Goal: Task Accomplishment & Management: Use online tool/utility

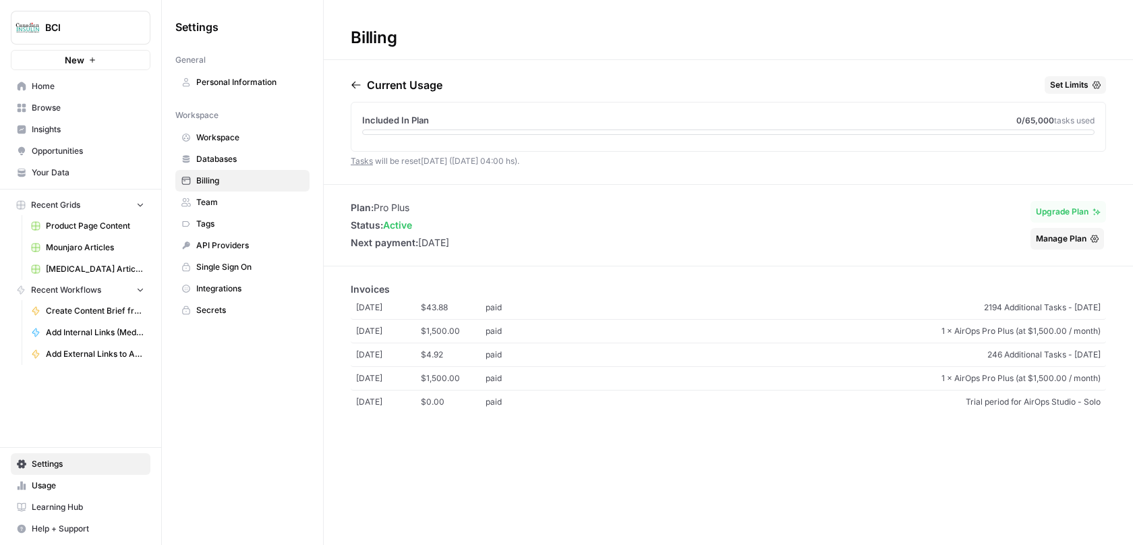
click at [90, 226] on span "Product Page Content" at bounding box center [95, 226] width 98 height 12
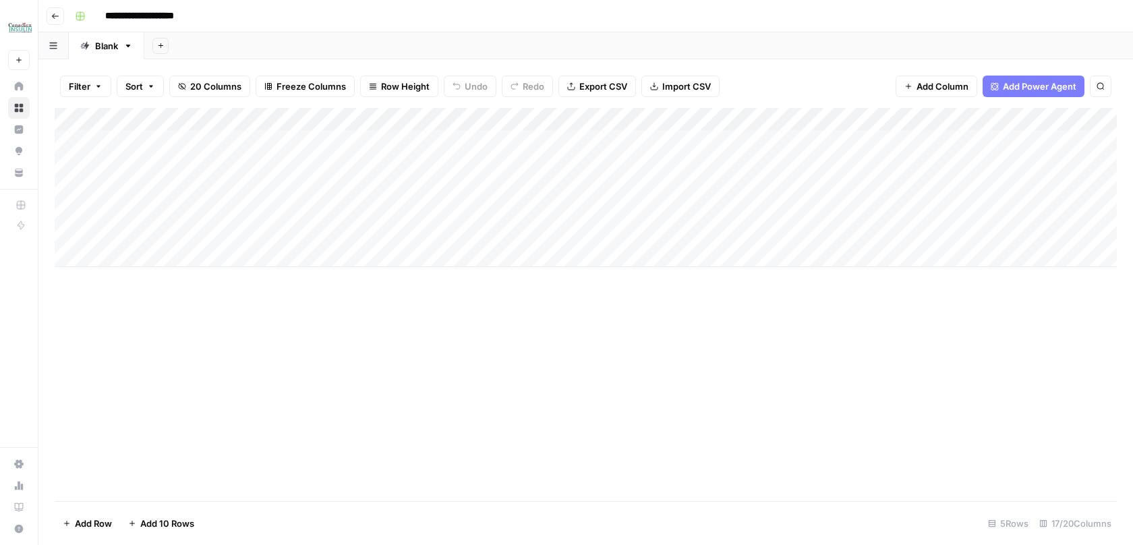
click at [435, 121] on div "Add Column" at bounding box center [586, 187] width 1062 height 159
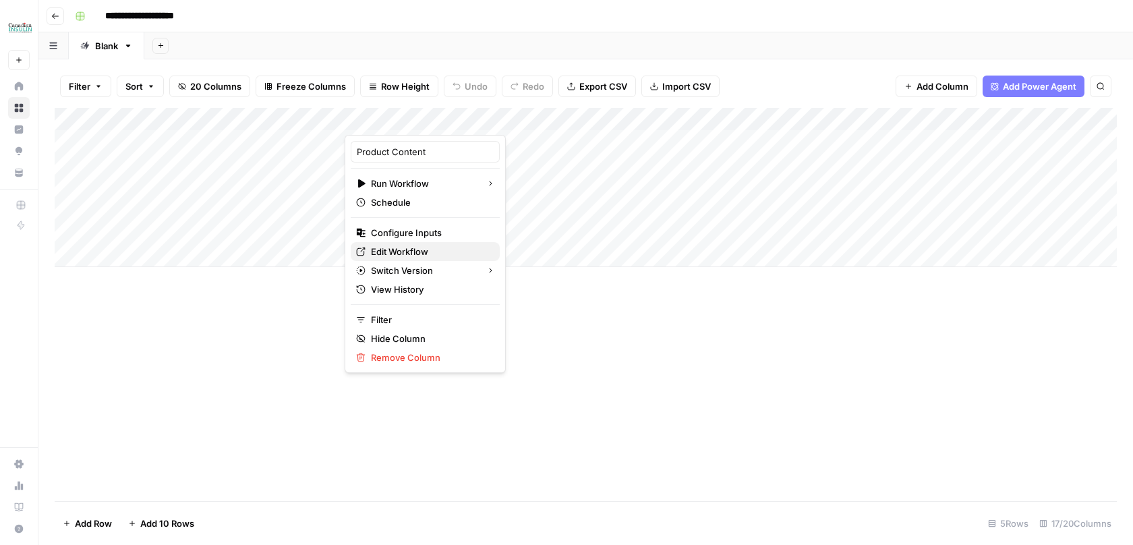
click at [401, 249] on span "Edit Workflow" at bounding box center [430, 251] width 118 height 13
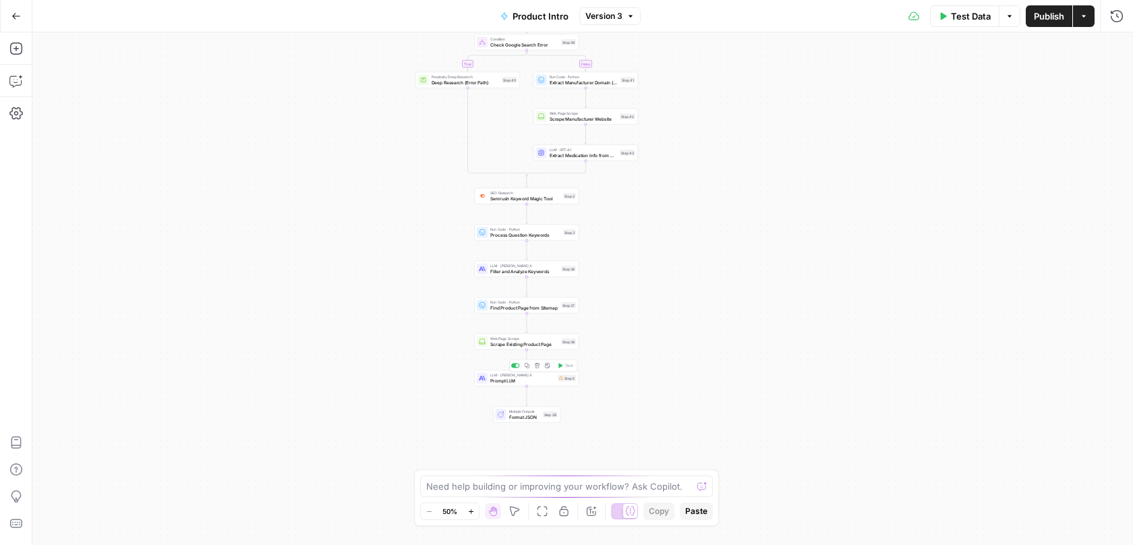
click at [508, 380] on span "Prompt LLM" at bounding box center [522, 380] width 65 height 7
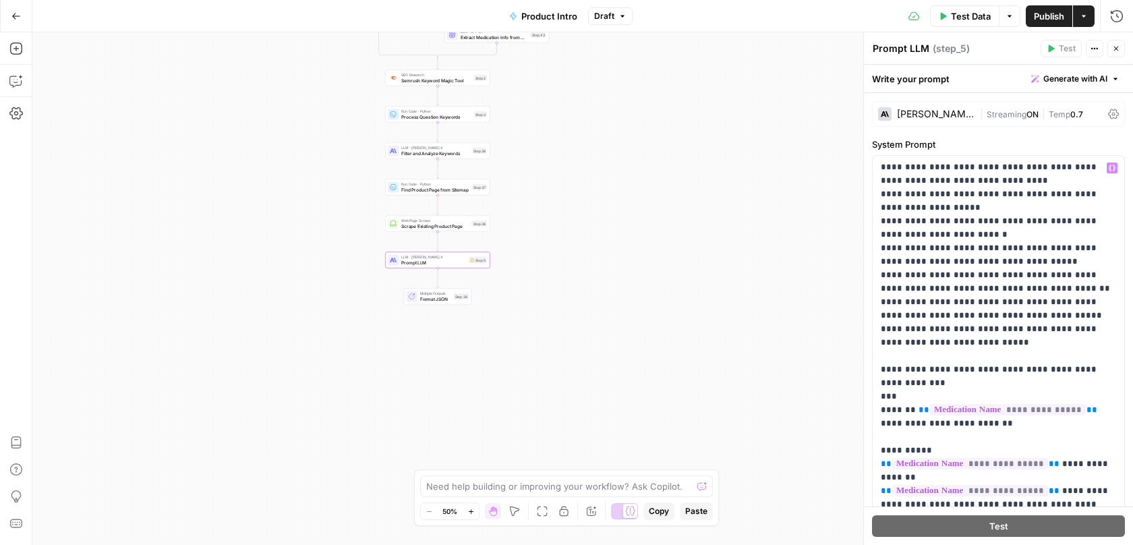
scroll to position [989, 0]
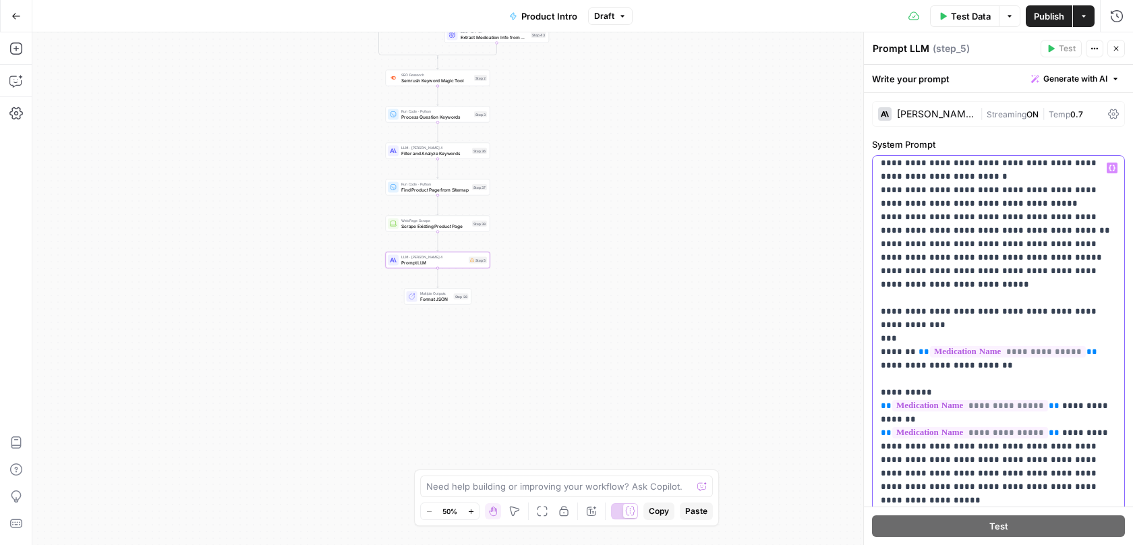
drag, startPoint x: 908, startPoint y: 258, endPoint x: 850, endPoint y: 258, distance: 58.0
click at [850, 258] on body "BCI New Home Browse Insights Opportunities Your Data Recent Grids Product Page …" at bounding box center [566, 272] width 1133 height 545
drag, startPoint x: 907, startPoint y: 260, endPoint x: 879, endPoint y: 260, distance: 28.3
click at [879, 260] on div "**********" at bounding box center [997, 431] width 251 height 550
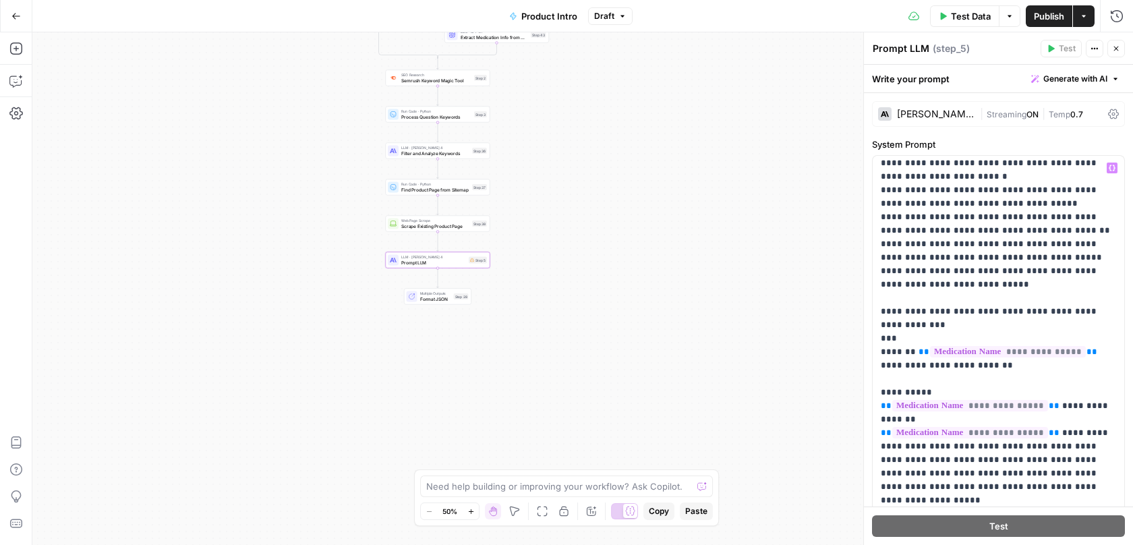
click at [597, 15] on span "Draft" at bounding box center [604, 16] width 20 height 12
click at [598, 15] on span "Draft" at bounding box center [604, 16] width 20 height 12
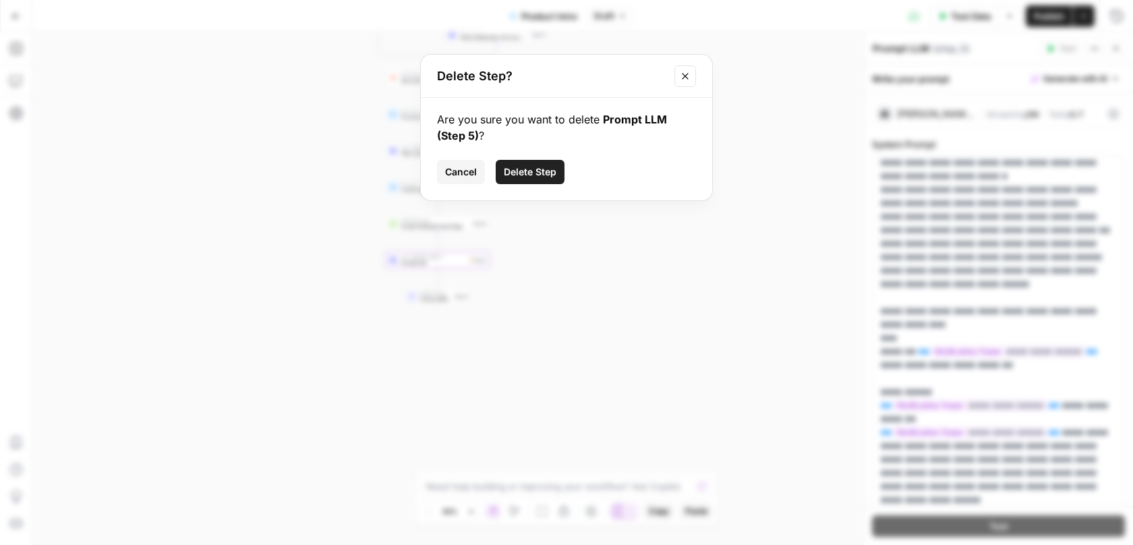
click at [682, 80] on icon "Close modal" at bounding box center [685, 76] width 11 height 11
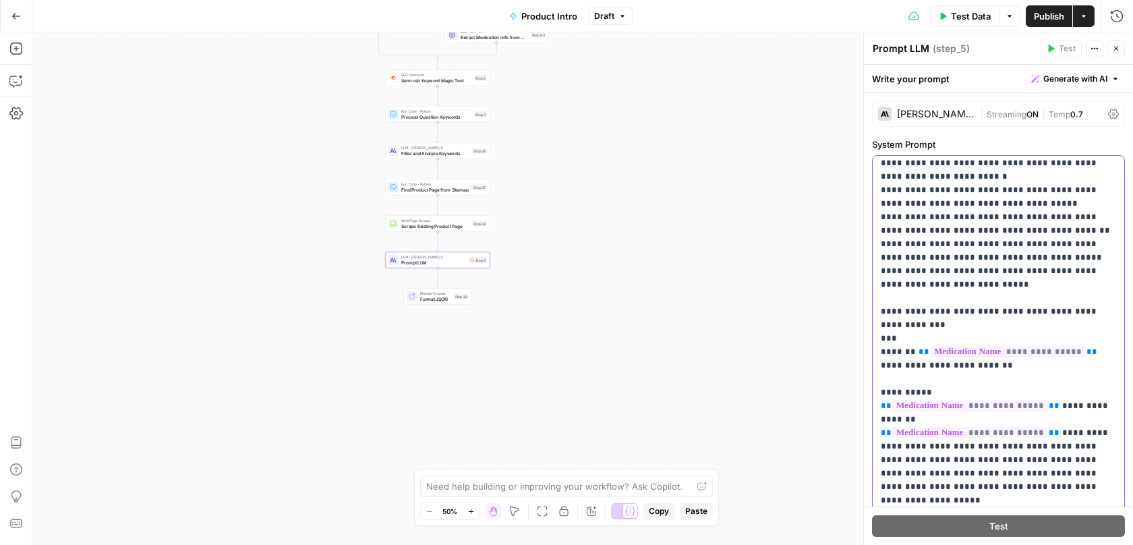
drag, startPoint x: 905, startPoint y: 256, endPoint x: 880, endPoint y: 256, distance: 25.6
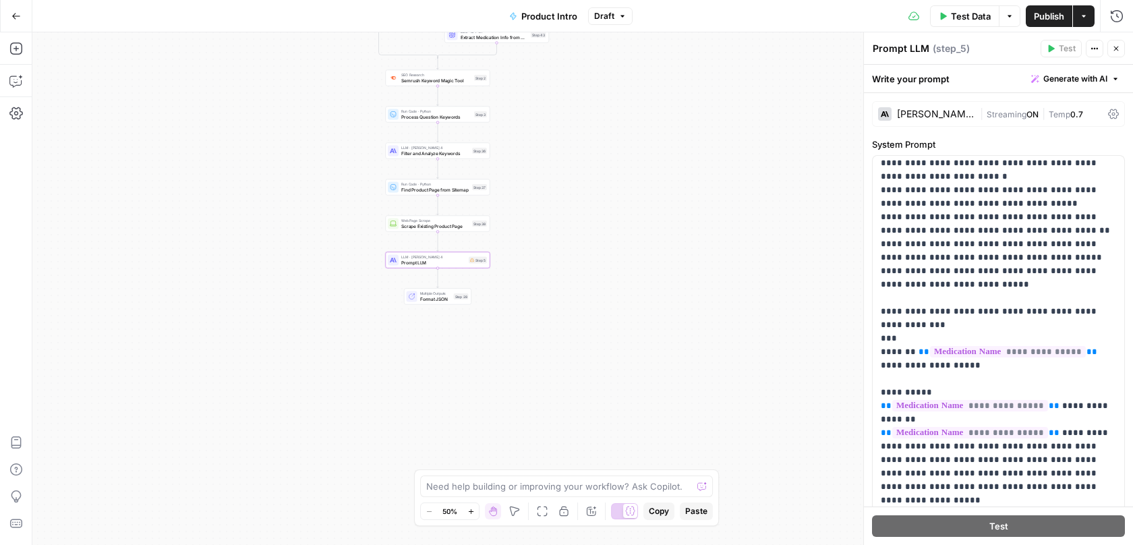
click at [879, 258] on div "**********" at bounding box center [997, 431] width 251 height 550
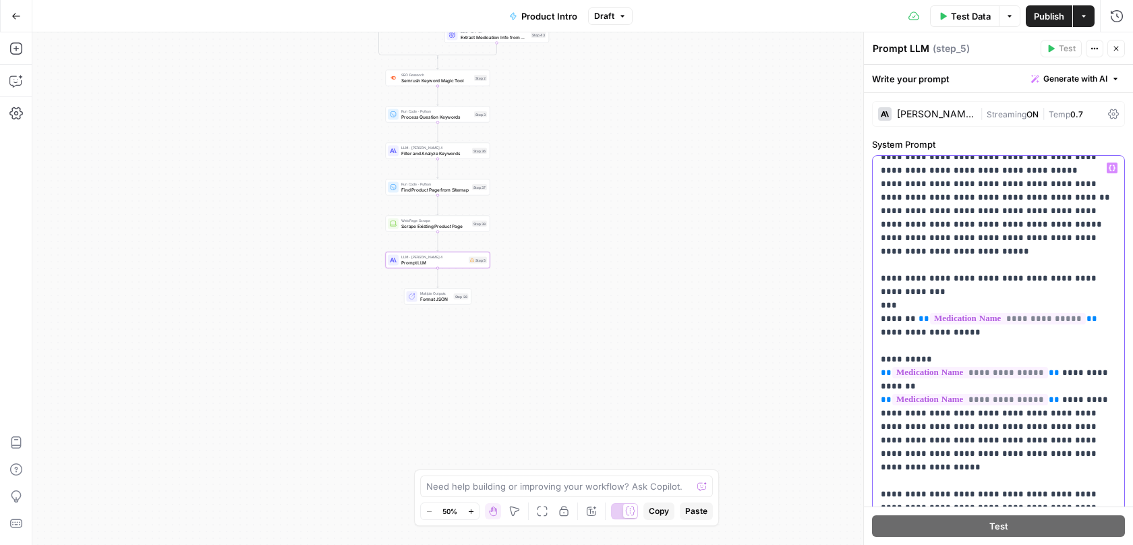
scroll to position [1030, 0]
